Goal: Task Accomplishment & Management: Use online tool/utility

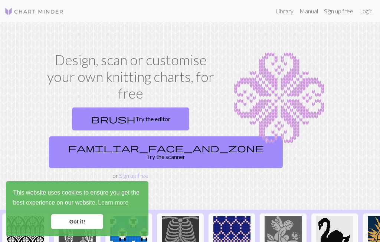
click at [151, 118] on link "brush Try the editor" at bounding box center [130, 119] width 117 height 23
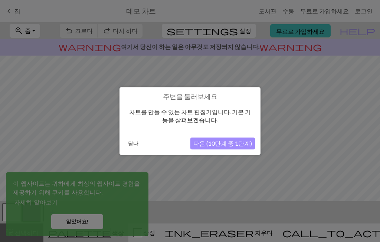
click at [235, 143] on font "다음 (10단계 중 1단계)" at bounding box center [222, 143] width 59 height 7
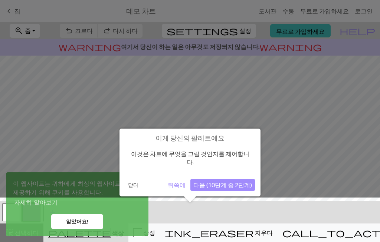
click at [237, 181] on font "다음 (10단계 중 2단계)" at bounding box center [222, 184] width 59 height 7
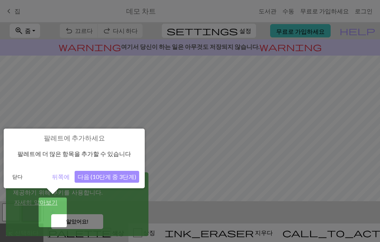
click at [121, 179] on font "다음 (10단계 중 3단계)" at bounding box center [106, 176] width 59 height 7
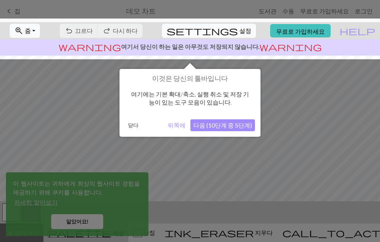
click at [236, 129] on button "다음 (10단계 중 5단계)" at bounding box center [222, 125] width 65 height 12
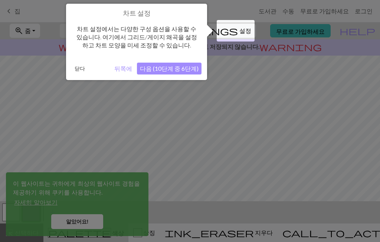
click at [182, 68] on font "다음 (10단계 중 6단계)" at bounding box center [169, 68] width 59 height 7
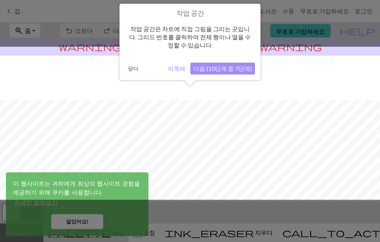
scroll to position [44, 0]
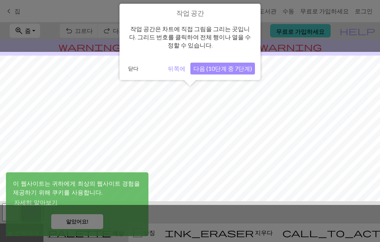
click at [240, 72] on button "다음 (10단계 중 7단계)" at bounding box center [222, 69] width 65 height 12
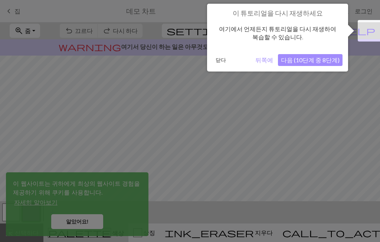
click at [318, 58] on font "다음 (10단계 중 8단계)" at bounding box center [310, 59] width 59 height 7
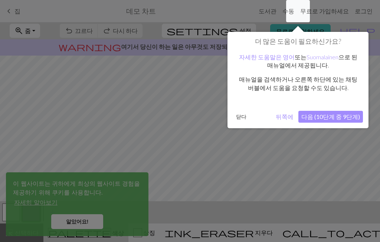
click at [342, 114] on font "다음 (10단계 중 9단계)" at bounding box center [330, 116] width 59 height 7
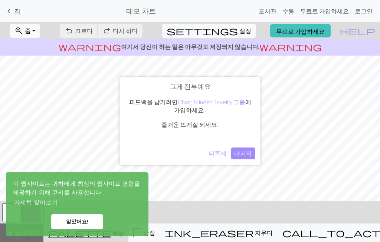
click at [246, 153] on font "마지막" at bounding box center [243, 153] width 18 height 7
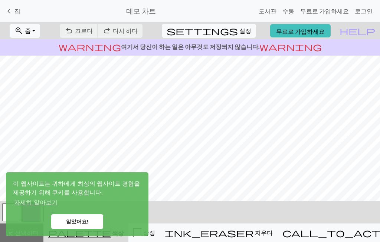
click at [83, 219] on font "알았어요!" at bounding box center [77, 222] width 23 height 6
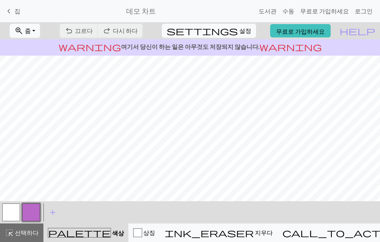
click at [23, 224] on button "highlight_alt 선택하다 선택하다" at bounding box center [21, 233] width 43 height 19
click at [12, 226] on button "highlight_alt 선택하다 선택하다" at bounding box center [21, 233] width 43 height 19
click at [14, 10] on link "keyboard_arrow_left 집" at bounding box center [12, 11] width 16 height 13
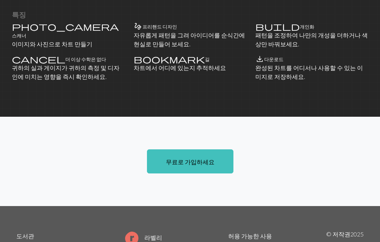
scroll to position [493, 0]
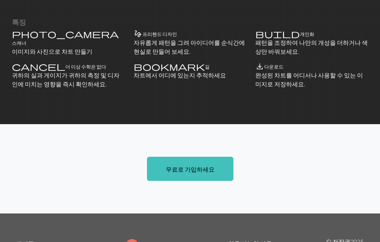
click at [200, 164] on link "무료로 가입하세요" at bounding box center [190, 169] width 86 height 24
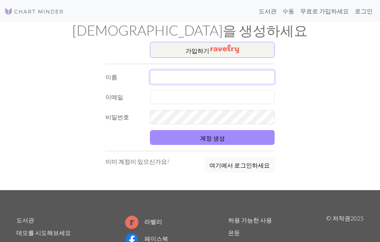
click at [229, 70] on input "text" at bounding box center [212, 77] width 125 height 14
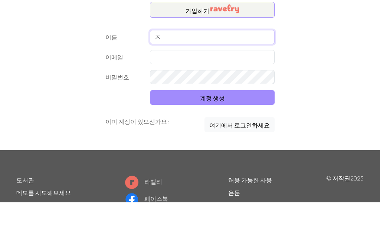
type input "자"
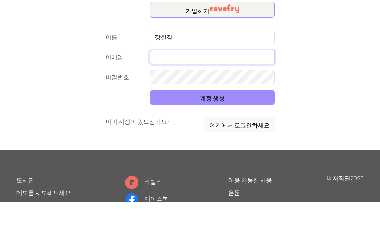
click at [229, 90] on input "text" at bounding box center [212, 97] width 125 height 14
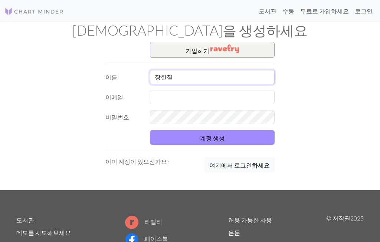
click at [189, 79] on input "장한졀" at bounding box center [212, 77] width 125 height 14
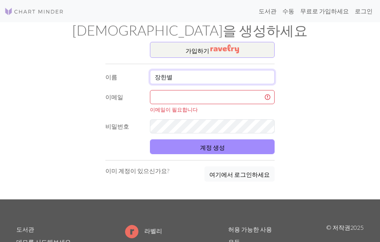
type input "장한별"
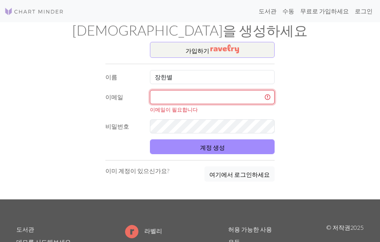
click at [214, 99] on input "text" at bounding box center [212, 97] width 125 height 14
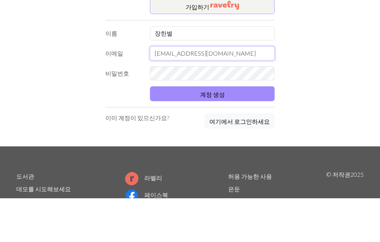
type input "janghanbyeol2645@gmail.com"
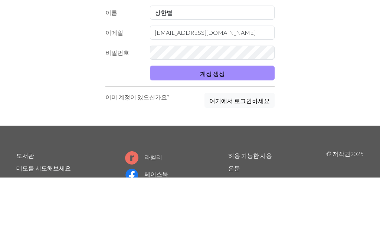
click at [167, 130] on button "계정 생성" at bounding box center [212, 137] width 125 height 15
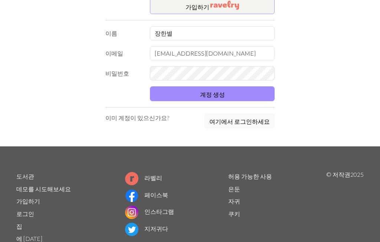
click at [172, 99] on button "계정 생성" at bounding box center [212, 93] width 125 height 15
click at [184, 102] on button "계정 생성" at bounding box center [212, 93] width 125 height 15
click at [179, 93] on button "계정 생성" at bounding box center [212, 93] width 125 height 15
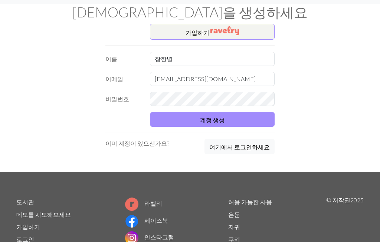
scroll to position [0, 0]
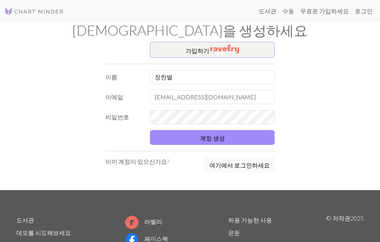
click at [219, 139] on font "계정 생성" at bounding box center [212, 137] width 25 height 7
click at [229, 78] on input "장한별" at bounding box center [212, 77] width 125 height 14
type input "장"
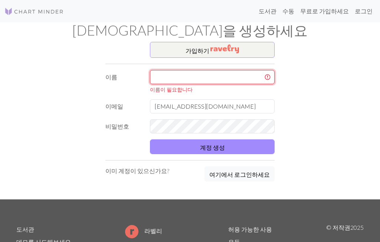
type input "h"
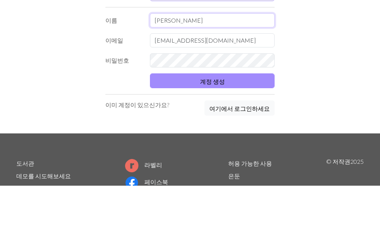
type input "[PERSON_NAME]"
click at [224, 130] on button "계정 생성" at bounding box center [212, 137] width 125 height 15
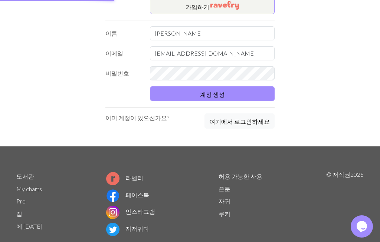
click at [245, 102] on button "계정 생성" at bounding box center [212, 93] width 125 height 15
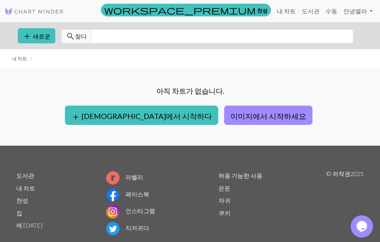
click at [265, 72] on div "아직 차트가 없습니다. add 빈칸에서 시작하다 이미지에서 시작하세요" at bounding box center [190, 106] width 380 height 77
click at [128, 117] on font "빈칸에서 시작하다" at bounding box center [147, 116] width 130 height 9
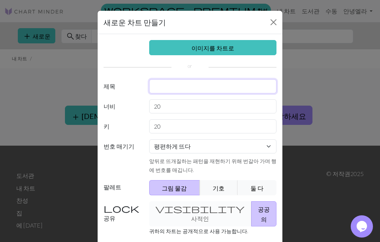
click at [225, 86] on input "text" at bounding box center [213, 86] width 128 height 14
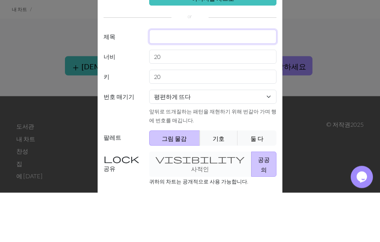
scroll to position [19, 0]
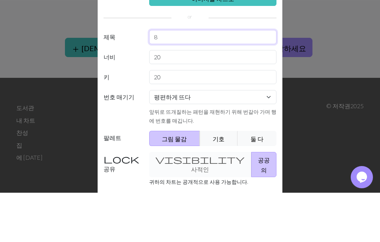
type input "8"
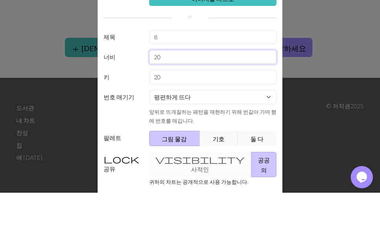
click at [219, 99] on input "20" at bounding box center [213, 106] width 128 height 14
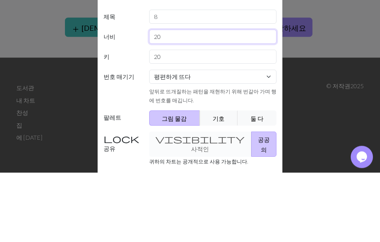
type input "2"
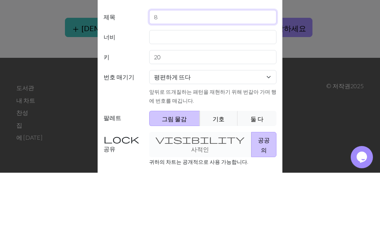
click at [163, 79] on input "8" at bounding box center [213, 86] width 128 height 14
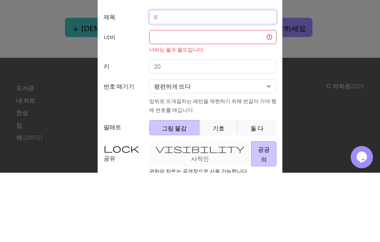
click at [163, 79] on input "8" at bounding box center [213, 86] width 128 height 14
type input "말티즈"
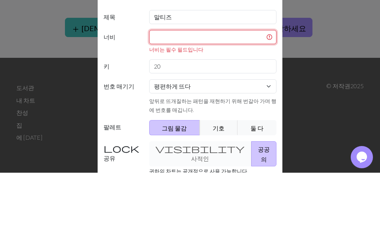
click at [247, 99] on input "text" at bounding box center [213, 106] width 128 height 14
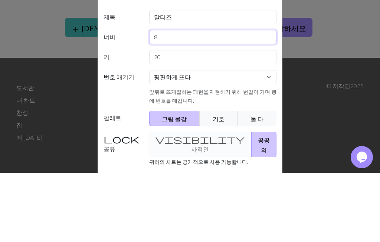
type input "8"
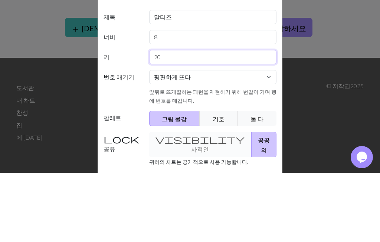
click at [234, 119] on input "20" at bounding box center [213, 126] width 128 height 14
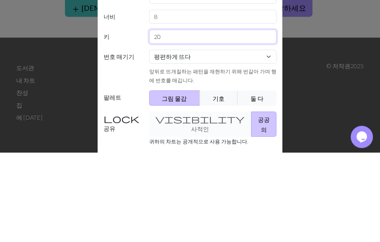
type input "2"
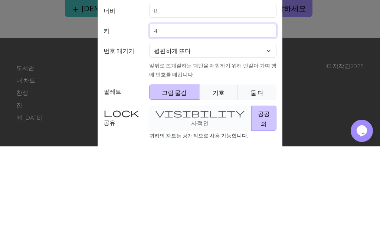
scroll to position [0, 0]
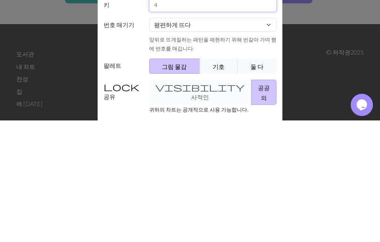
type input "4"
click at [272, 139] on select "평편하게 뜨다 둥글게 뜨다 레이스 뜨개질 크로스 스티치" at bounding box center [213, 146] width 128 height 14
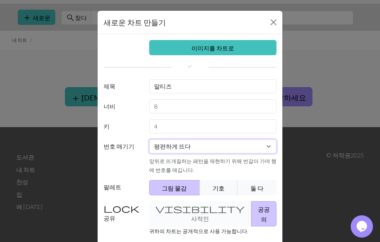
click at [264, 152] on select "평편하게 뜨다 둥글게 뜨다 레이스 뜨개질 크로스 스티치" at bounding box center [213, 146] width 128 height 14
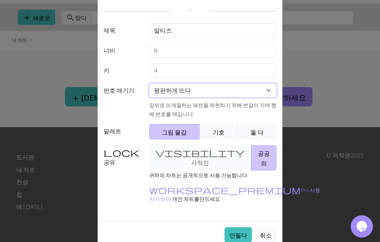
scroll to position [56, 0]
click at [241, 231] on font "만들다" at bounding box center [238, 234] width 18 height 7
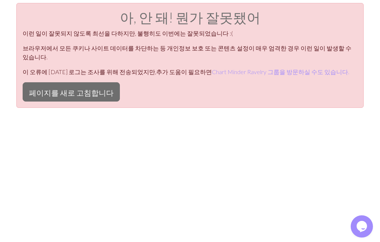
click at [46, 88] on font "페이지를 새로 고침합니다" at bounding box center [71, 92] width 85 height 9
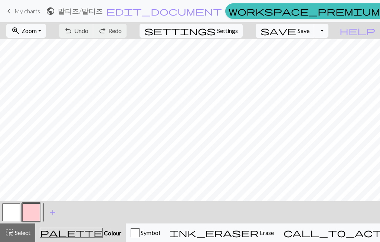
click at [237, 29] on span "Settings" at bounding box center [227, 30] width 21 height 9
select select "aran"
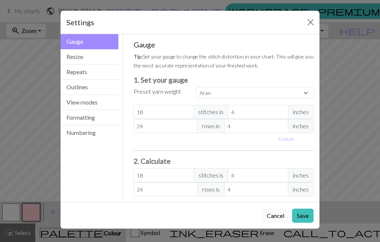
click at [102, 49] on button "Resize" at bounding box center [89, 56] width 58 height 15
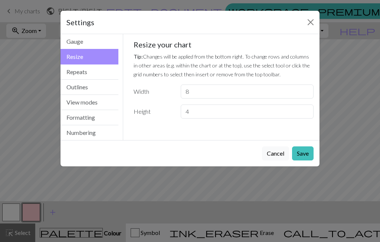
click at [109, 81] on button "Outlines" at bounding box center [89, 87] width 58 height 15
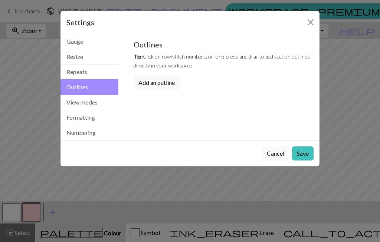
click at [116, 103] on button "View modes" at bounding box center [89, 102] width 58 height 15
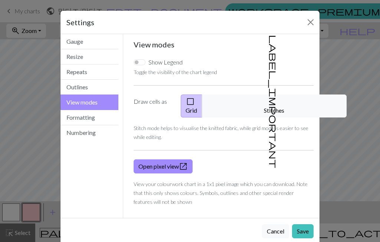
click at [92, 124] on button "Formatting" at bounding box center [89, 117] width 58 height 15
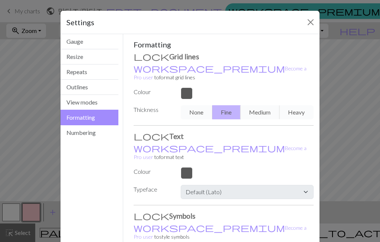
click at [86, 140] on button "Numbering" at bounding box center [89, 132] width 58 height 15
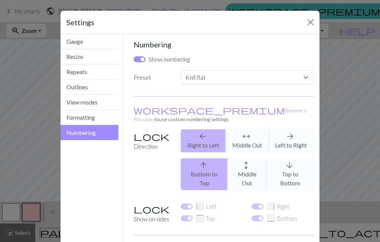
click at [94, 37] on button "Gauge" at bounding box center [89, 41] width 58 height 15
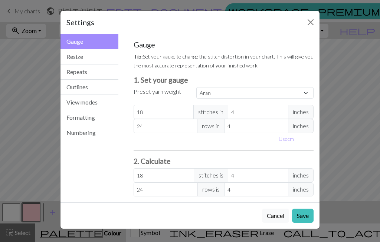
click at [94, 56] on button "Resize" at bounding box center [89, 56] width 58 height 15
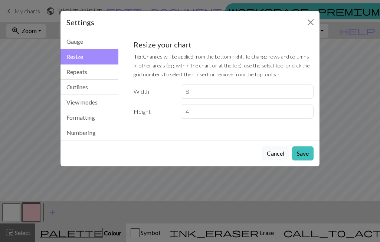
click at [70, 65] on button "Repeats" at bounding box center [89, 72] width 58 height 15
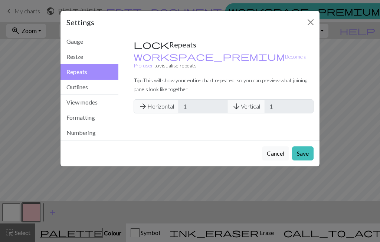
click at [71, 80] on button "Outlines" at bounding box center [89, 87] width 58 height 15
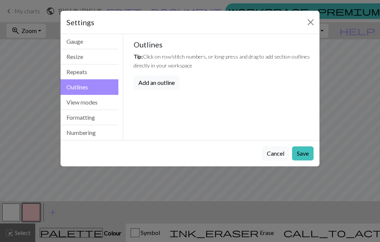
click at [67, 44] on button "Gauge" at bounding box center [89, 41] width 58 height 15
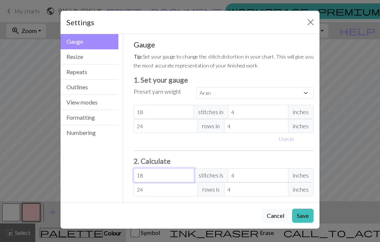
click at [161, 173] on input "18" at bounding box center [163, 175] width 60 height 14
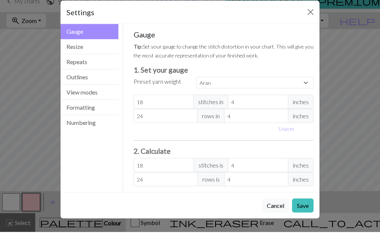
click at [311, 16] on button "Close" at bounding box center [310, 22] width 12 height 12
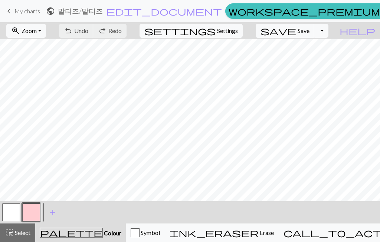
click at [11, 6] on span "keyboard_arrow_left" at bounding box center [8, 11] width 9 height 10
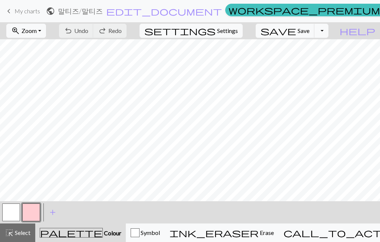
click at [227, 34] on span "Settings" at bounding box center [227, 30] width 21 height 9
select select "aran"
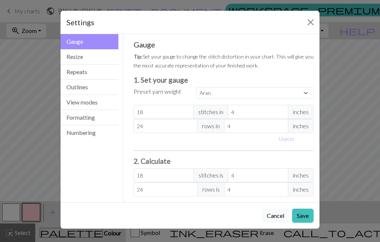
click at [75, 58] on button "Resize" at bounding box center [89, 56] width 58 height 15
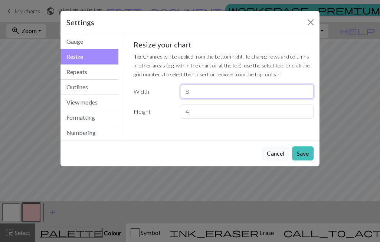
click at [238, 98] on input "8" at bounding box center [247, 92] width 133 height 14
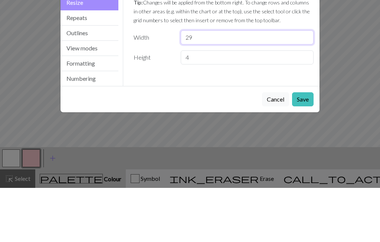
type input "29"
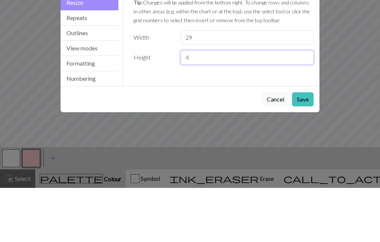
click at [264, 105] on input "4" at bounding box center [247, 112] width 133 height 14
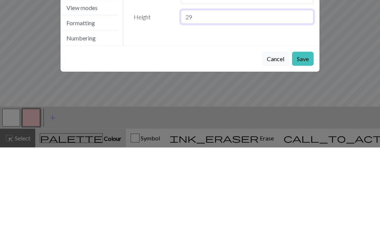
type input "29"
click at [304, 146] on button "Save" at bounding box center [303, 153] width 22 height 14
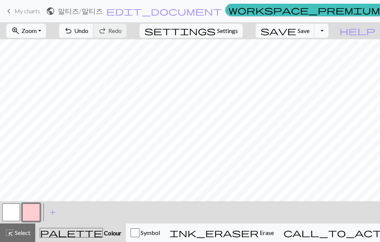
click at [232, 25] on button "settings Settings" at bounding box center [190, 31] width 103 height 14
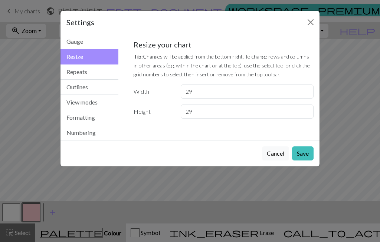
click at [305, 155] on button "Save" at bounding box center [303, 153] width 22 height 14
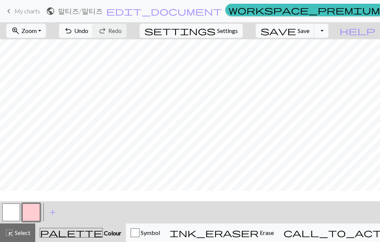
scroll to position [35, 0]
click at [88, 32] on span "Undo" at bounding box center [81, 30] width 14 height 7
click at [73, 28] on span "undo" at bounding box center [68, 31] width 9 height 10
click at [73, 27] on span "undo" at bounding box center [68, 31] width 9 height 10
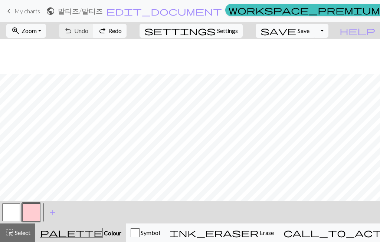
click at [112, 27] on div "undo Undo Undo redo Redo Redo" at bounding box center [92, 30] width 79 height 17
click at [126, 34] on button "redo Redo Redo" at bounding box center [109, 31] width 33 height 14
click at [88, 31] on span "Undo" at bounding box center [81, 30] width 14 height 7
click at [88, 30] on span "Undo" at bounding box center [81, 30] width 14 height 7
click at [227, 30] on span "Settings" at bounding box center [227, 30] width 21 height 9
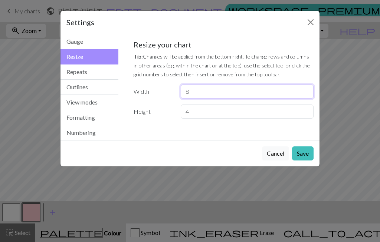
click at [222, 91] on input "8" at bounding box center [247, 92] width 133 height 14
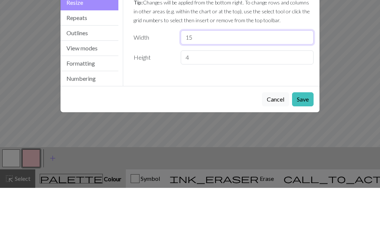
type input "15"
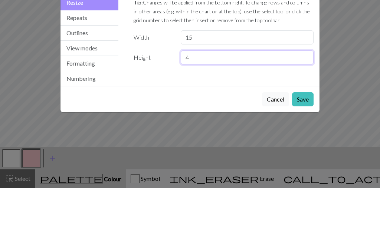
click at [218, 105] on input "4" at bounding box center [247, 112] width 133 height 14
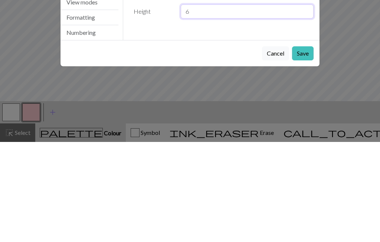
type input "6"
click at [303, 146] on button "Save" at bounding box center [303, 153] width 22 height 14
